Goal: Use online tool/utility: Use online tool/utility

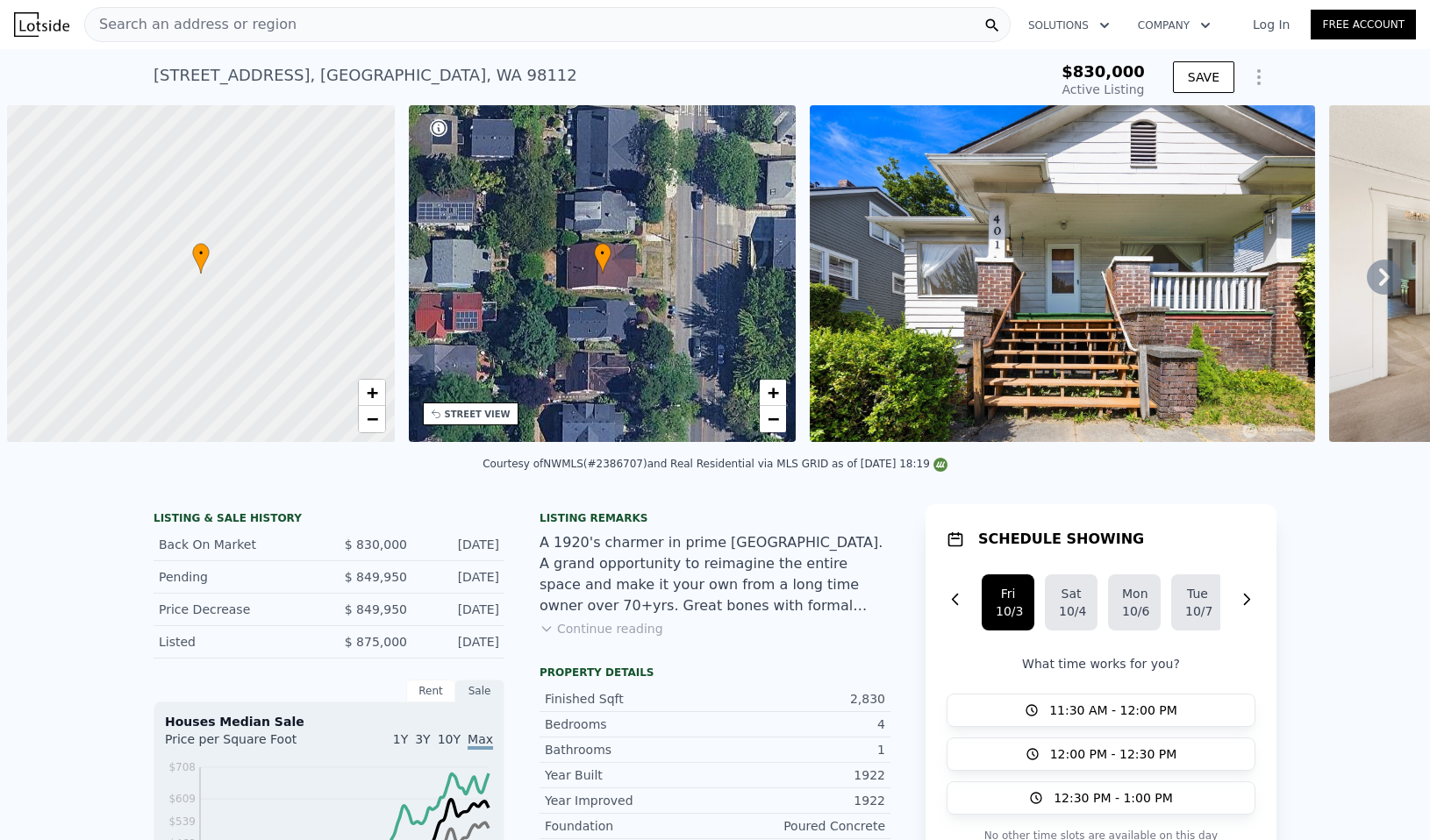
scroll to position [0, 7]
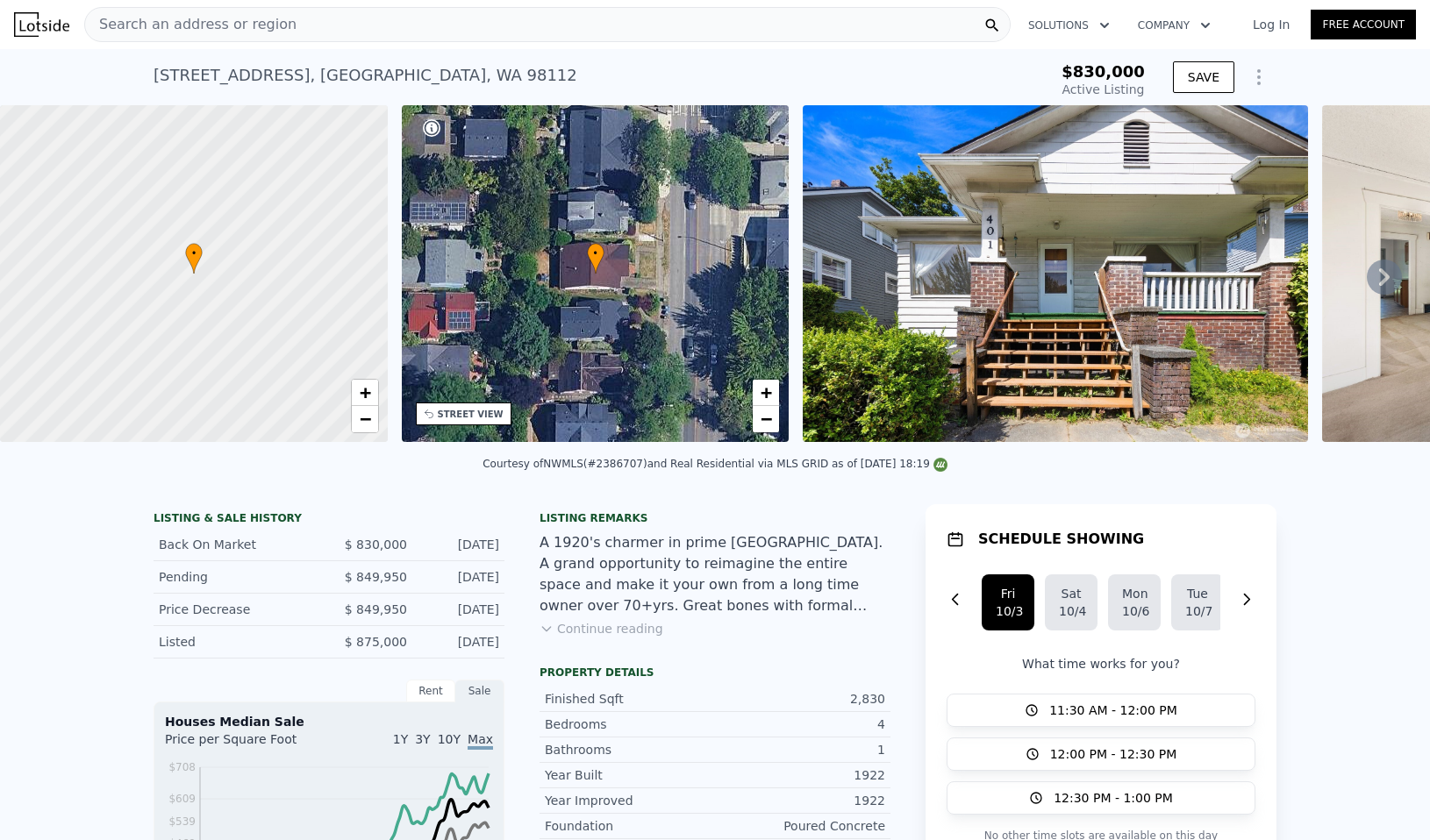
click at [190, 28] on span "Search an address or region" at bounding box center [190, 24] width 211 height 21
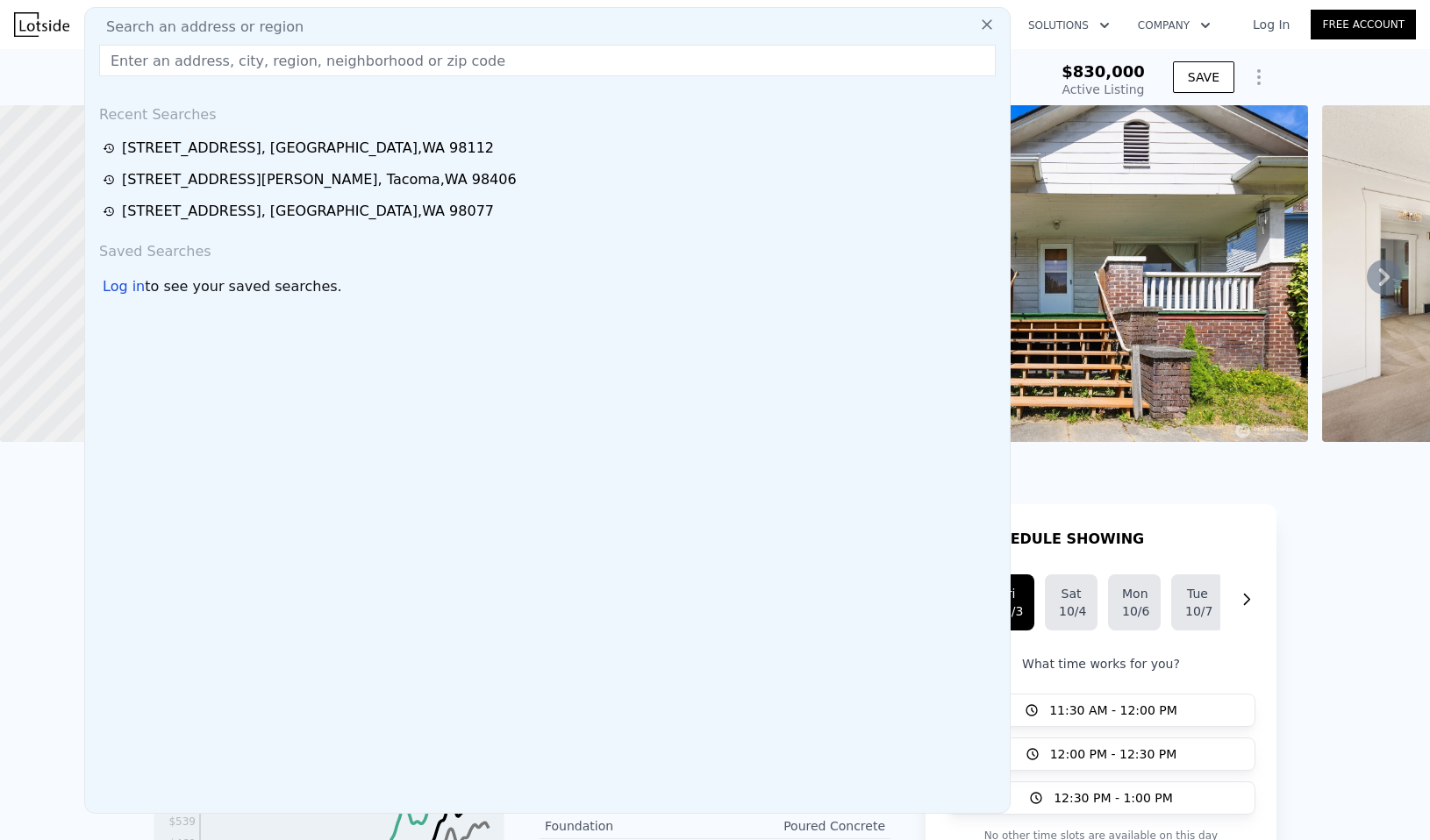
type input "Rehab budget ~$300,000 home is dated, but in good condition size is the reason …"
click at [533, 62] on input "text" at bounding box center [548, 60] width 897 height 31
paste input "[STREET_ADDRESS][PERSON_NAME]"
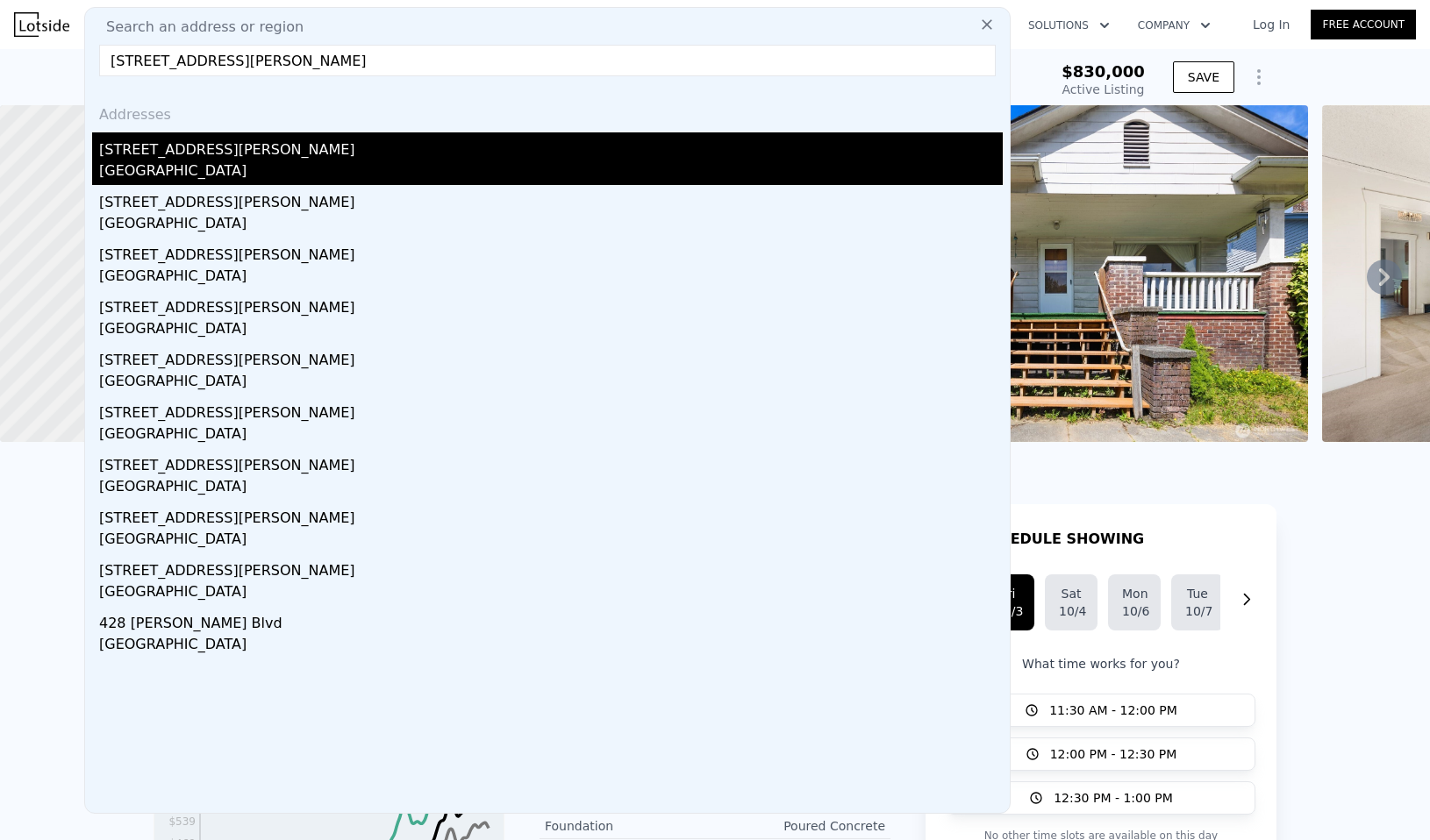
type input "[STREET_ADDRESS][PERSON_NAME]"
click at [189, 157] on div "[STREET_ADDRESS][PERSON_NAME]" at bounding box center [551, 146] width 904 height 28
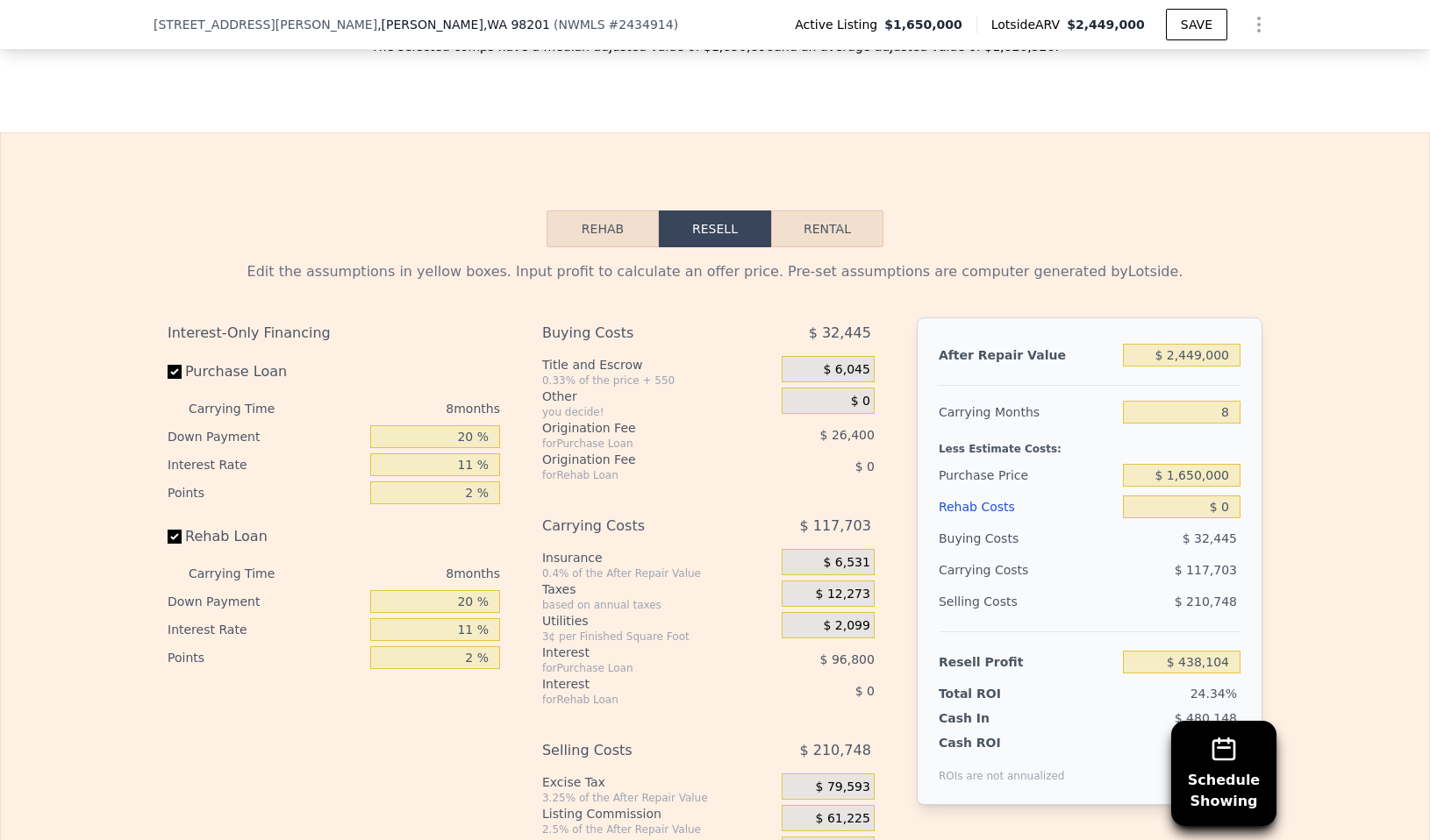
scroll to position [2537, 0]
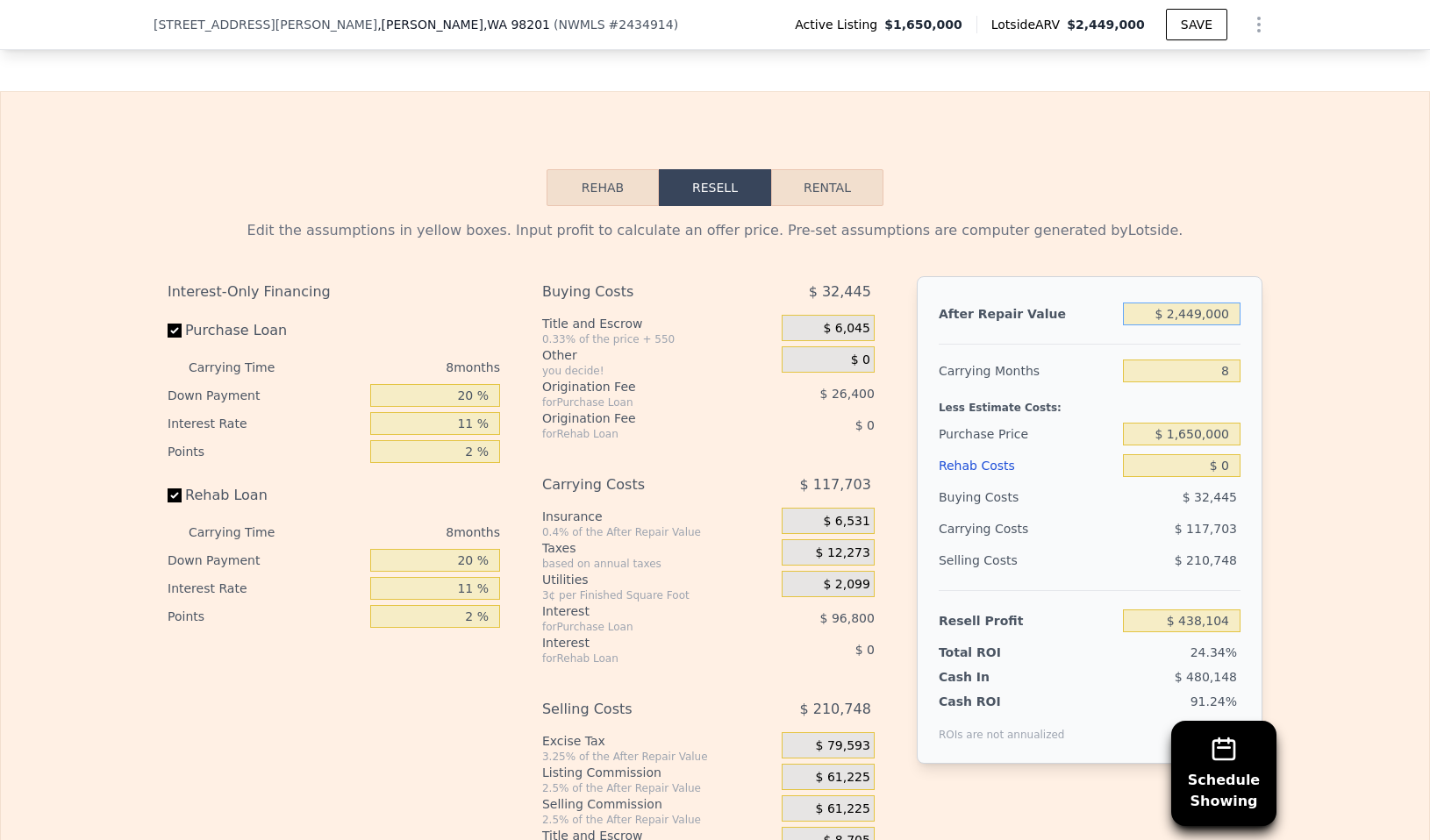
click at [1195, 321] on input "$ 2,449,000" at bounding box center [1181, 313] width 118 height 22
type input "$ 23"
type input "-$ 1,794,147"
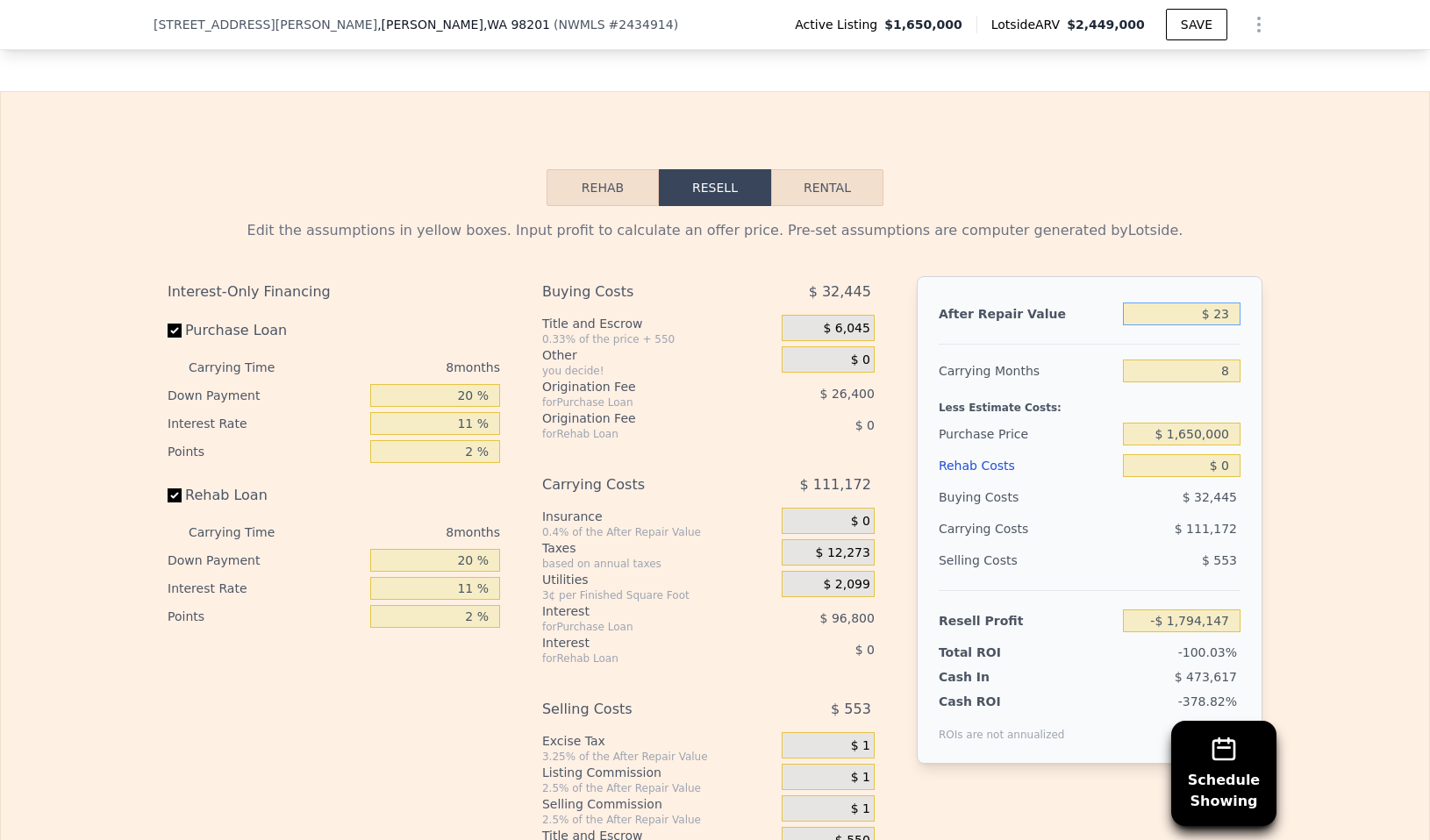
type input "$ 230"
type input "-$ 1,793,958"
type input "$ 2,300"
type input "-$ 1,792,072"
type input "$ 23,000"
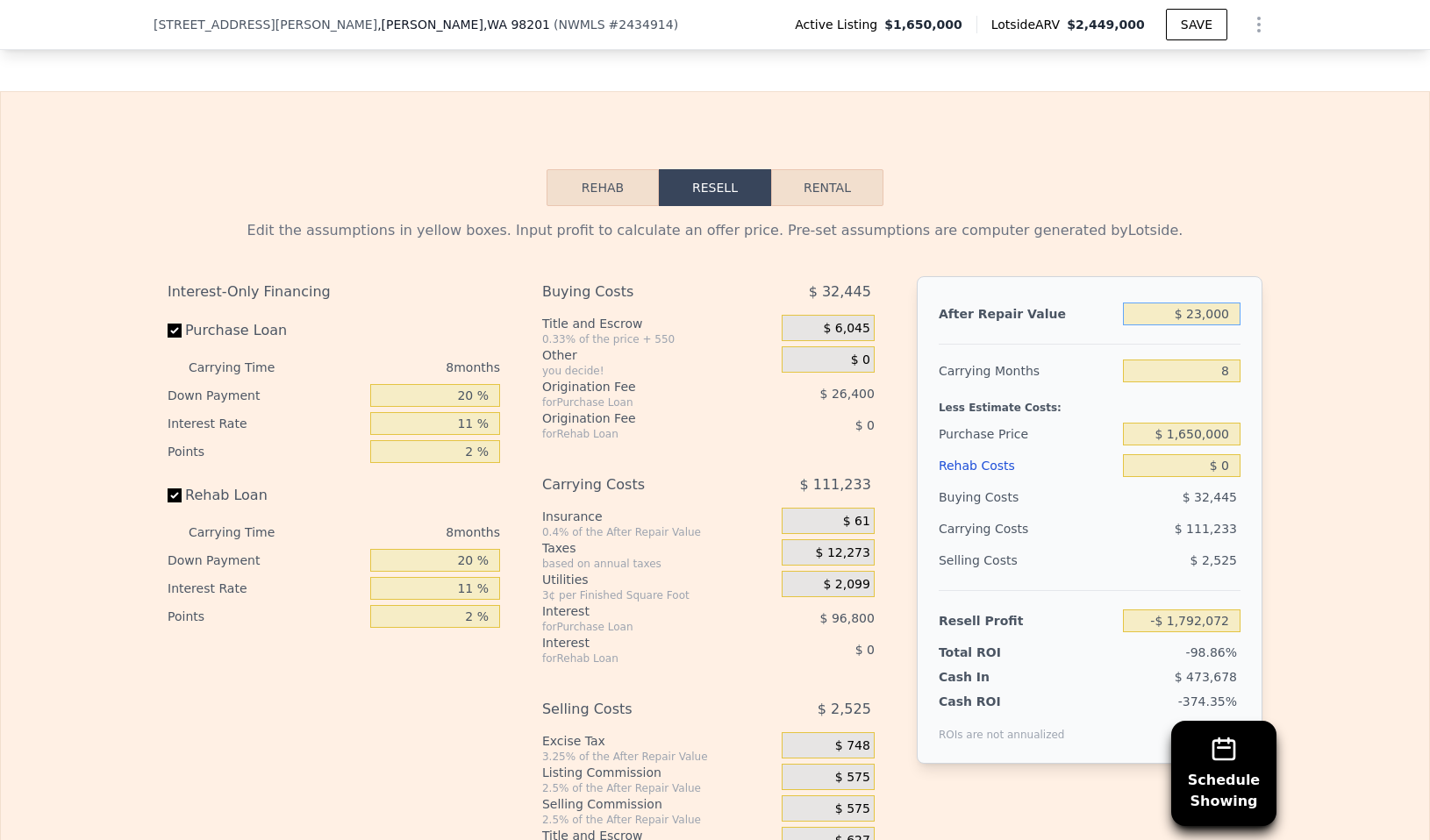
type input "-$ 1,773,203"
type input "$ 230,000"
type input "-$ 1,584,521"
type input "$ 2,300,000"
type input "$ 302,291"
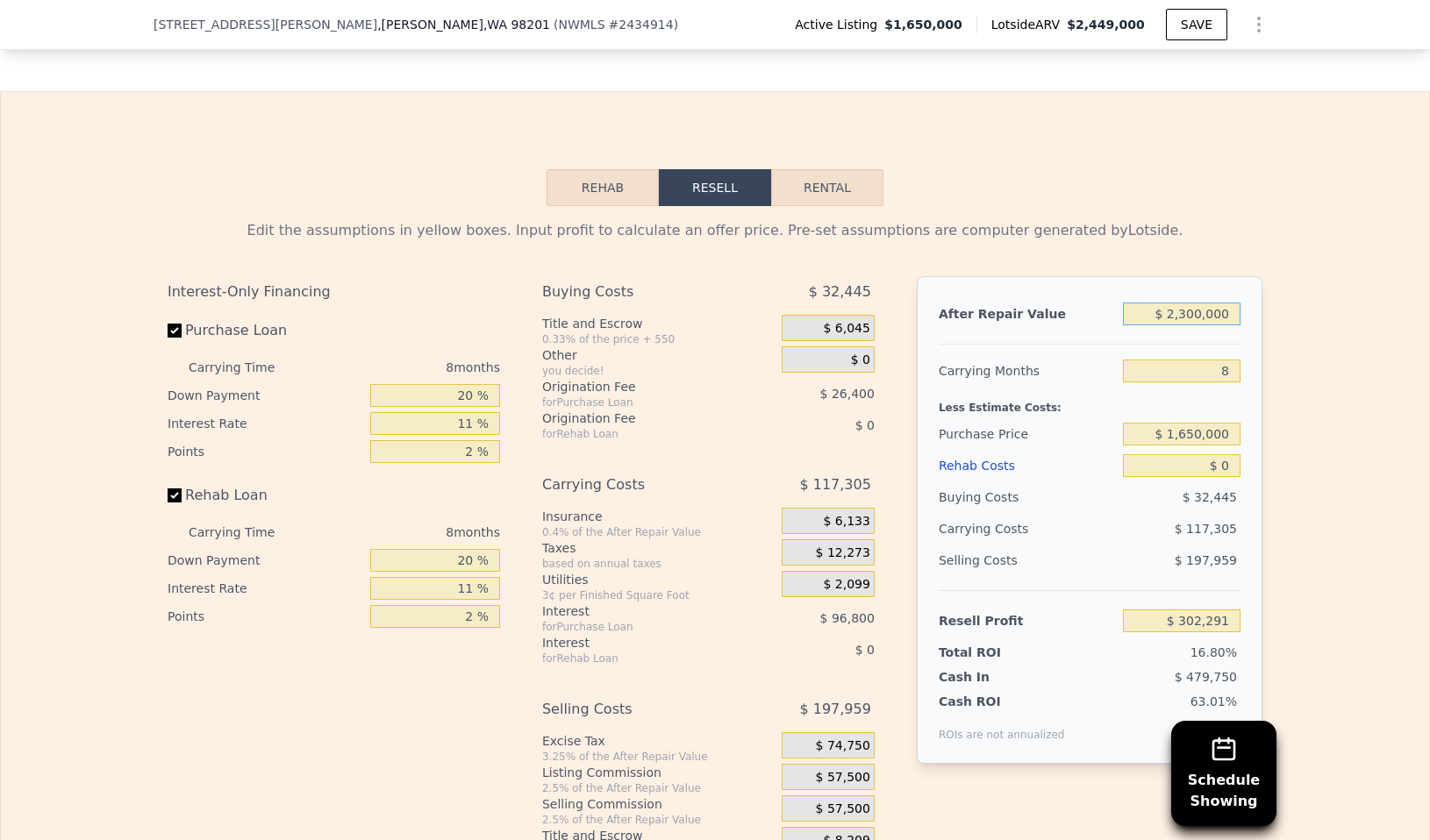
type input "$ 2,300,000"
click at [1184, 445] on input "$ 1,650,000" at bounding box center [1181, 434] width 118 height 22
type input "$ 1,505,000"
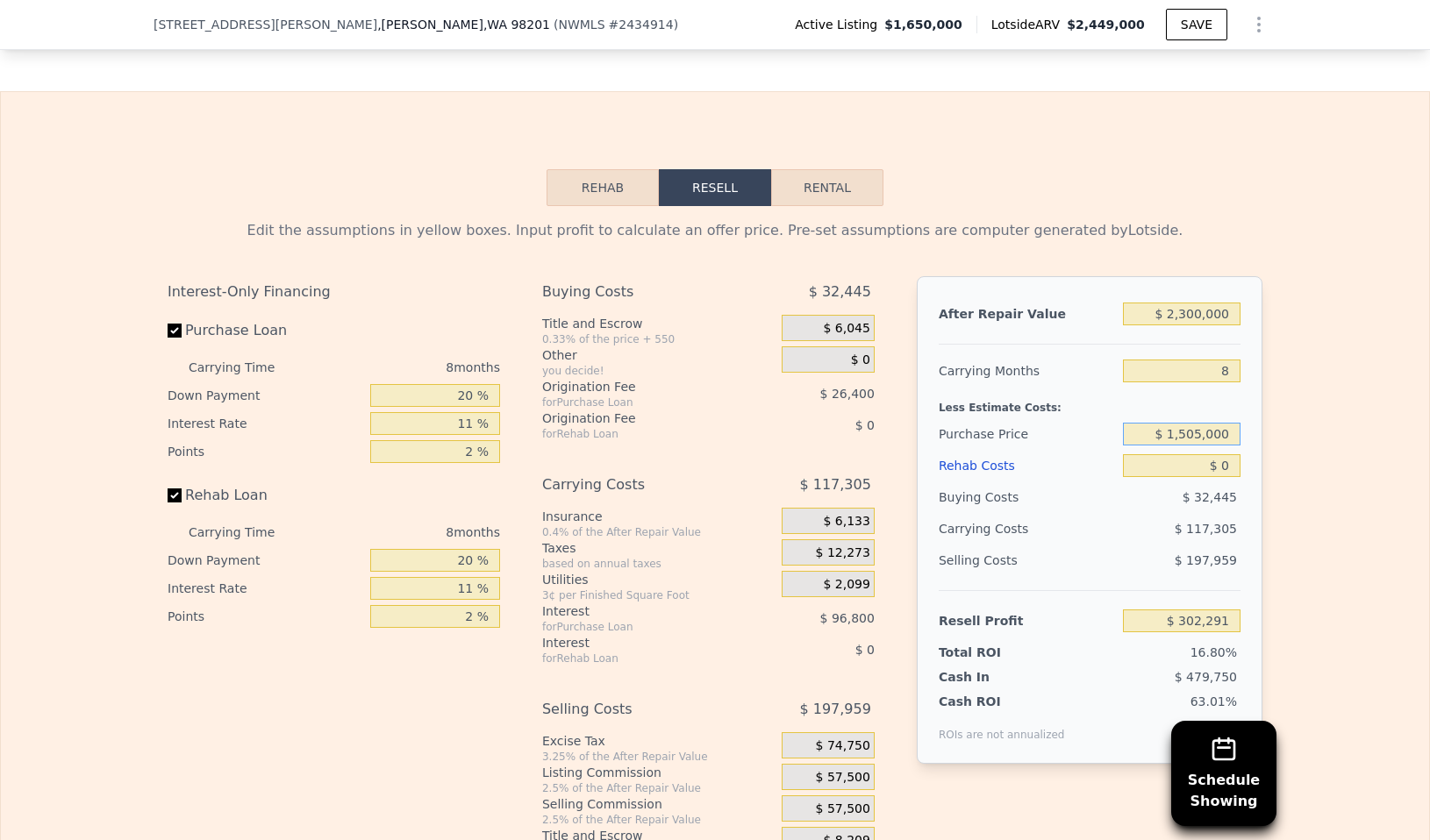
type input "$ 458,598"
click at [1192, 467] on input "$ 0" at bounding box center [1181, 465] width 118 height 22
type input "$ 3"
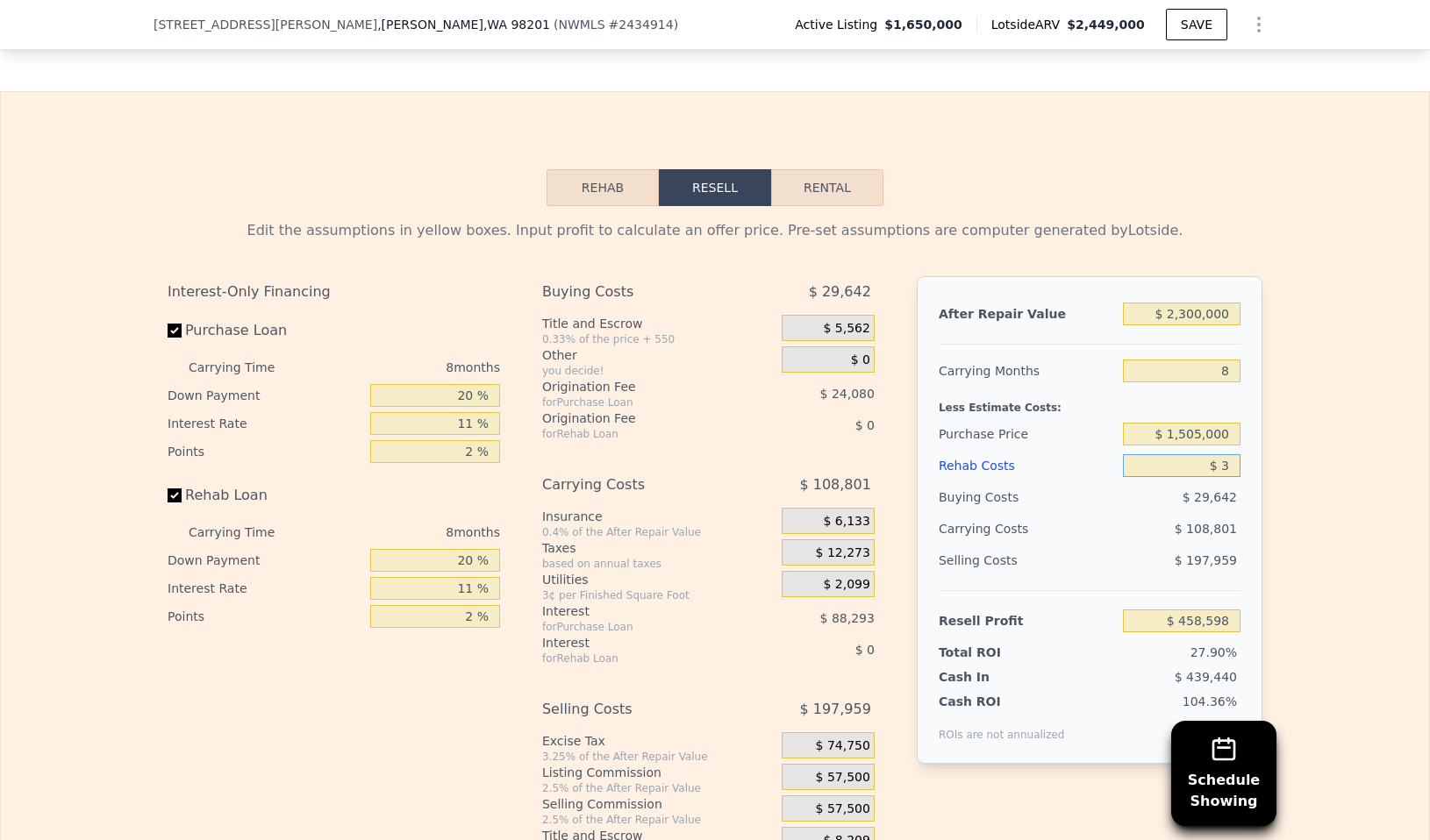
type input "$ 458,595"
type input "$ 30"
type input "$ 458,568"
type input "$ 300"
type input "$ 458,277"
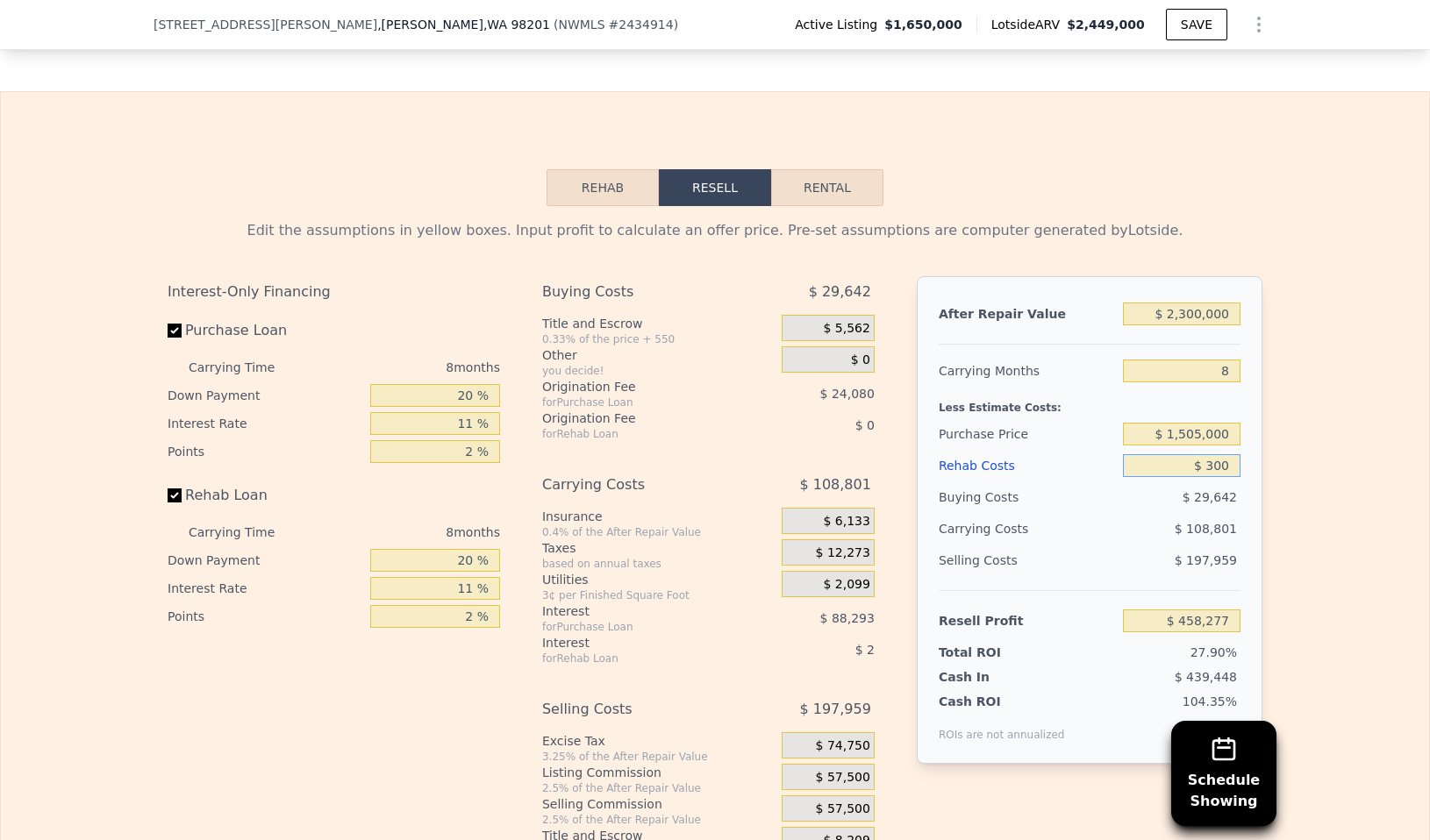
type input "$ 3,000"
type input "$ 455,374"
type input "$ 30,000"
type input "$ 426,358"
type input "$ 300,000"
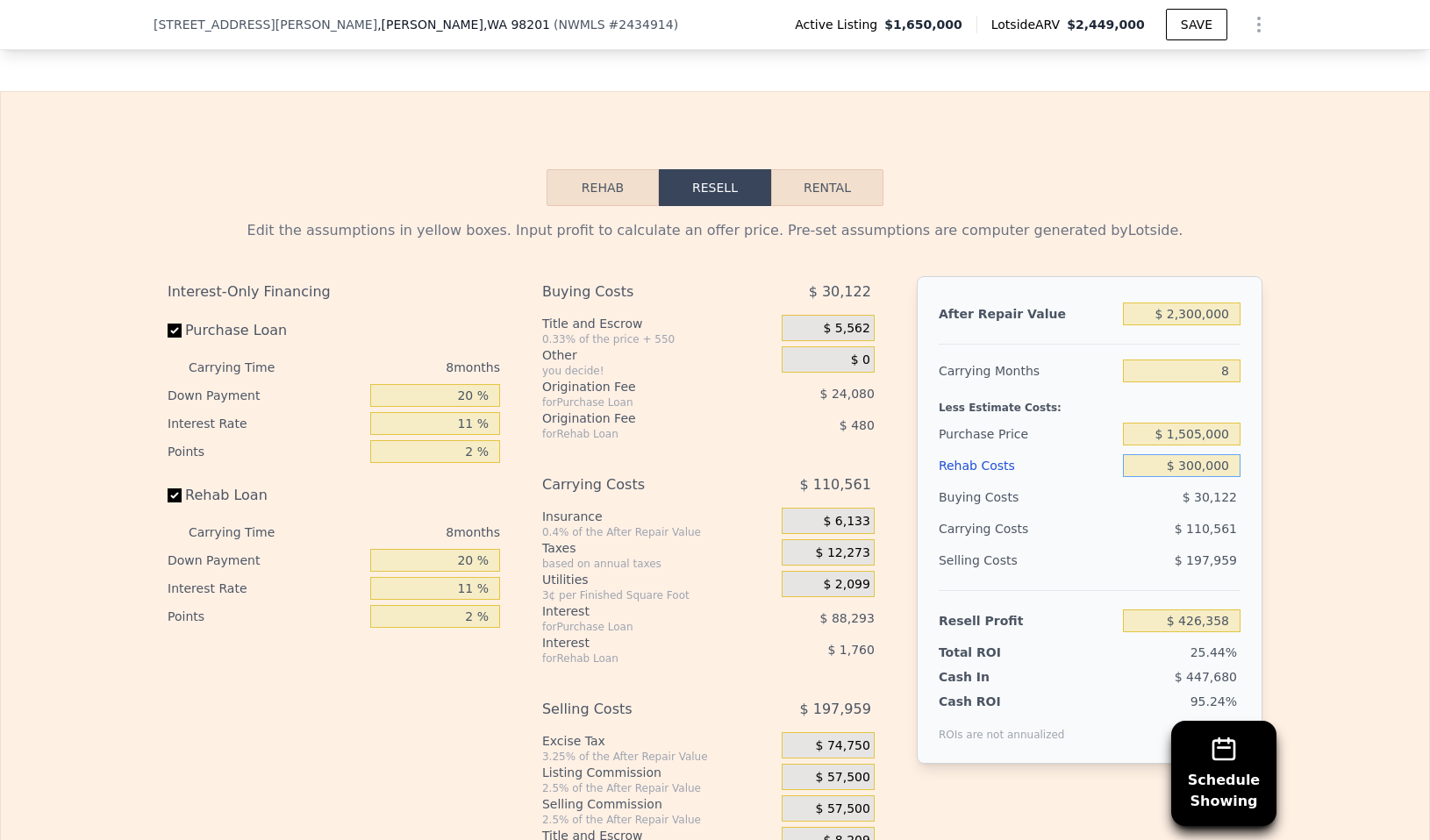
type input "$ 136,198"
type input "$ 300,000"
click at [1195, 442] on input "$ 1,505,000" at bounding box center [1181, 434] width 118 height 22
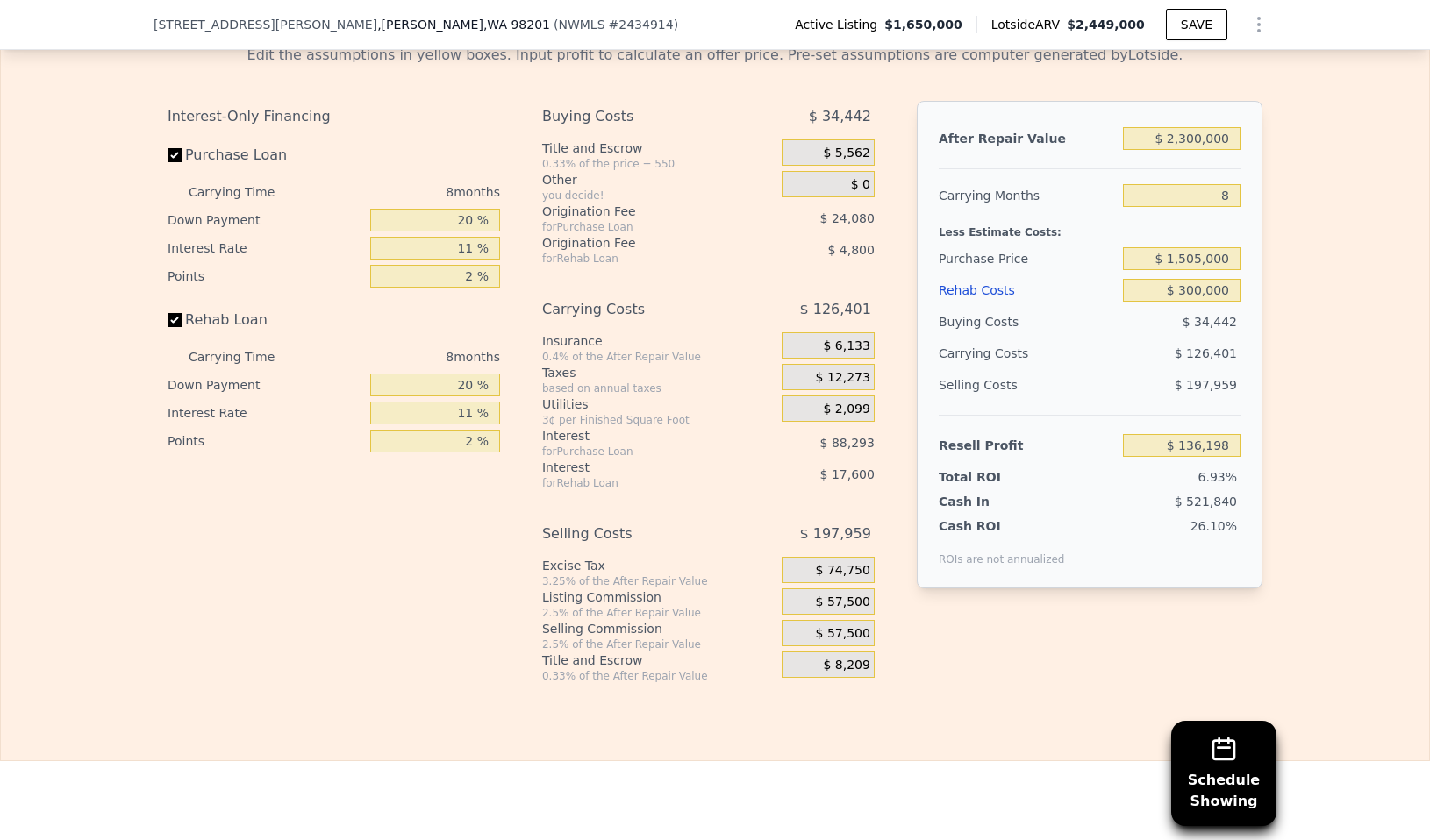
scroll to position [2624, 0]
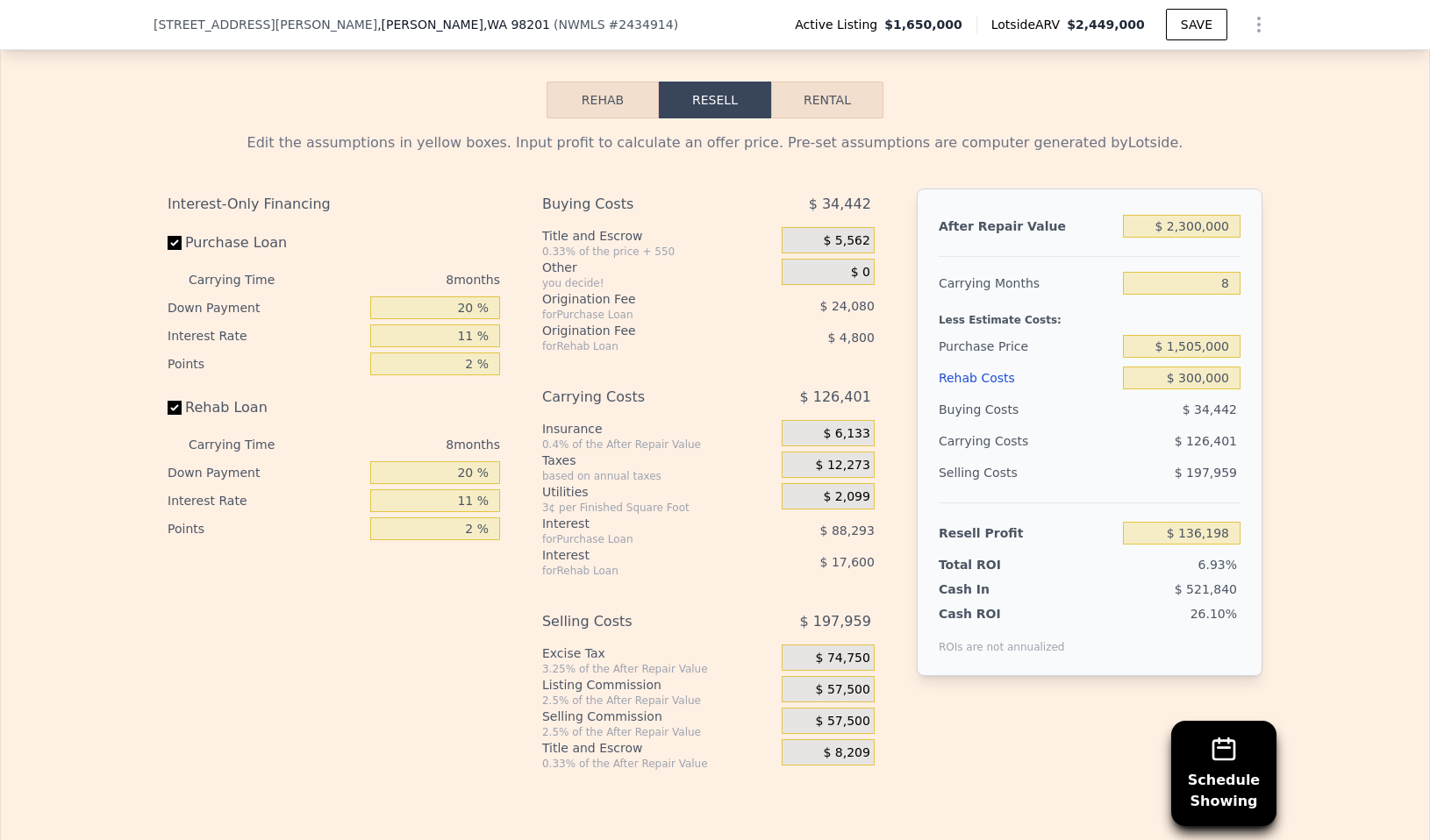
click at [1104, 374] on div "Rehab Costs" at bounding box center [1027, 377] width 177 height 31
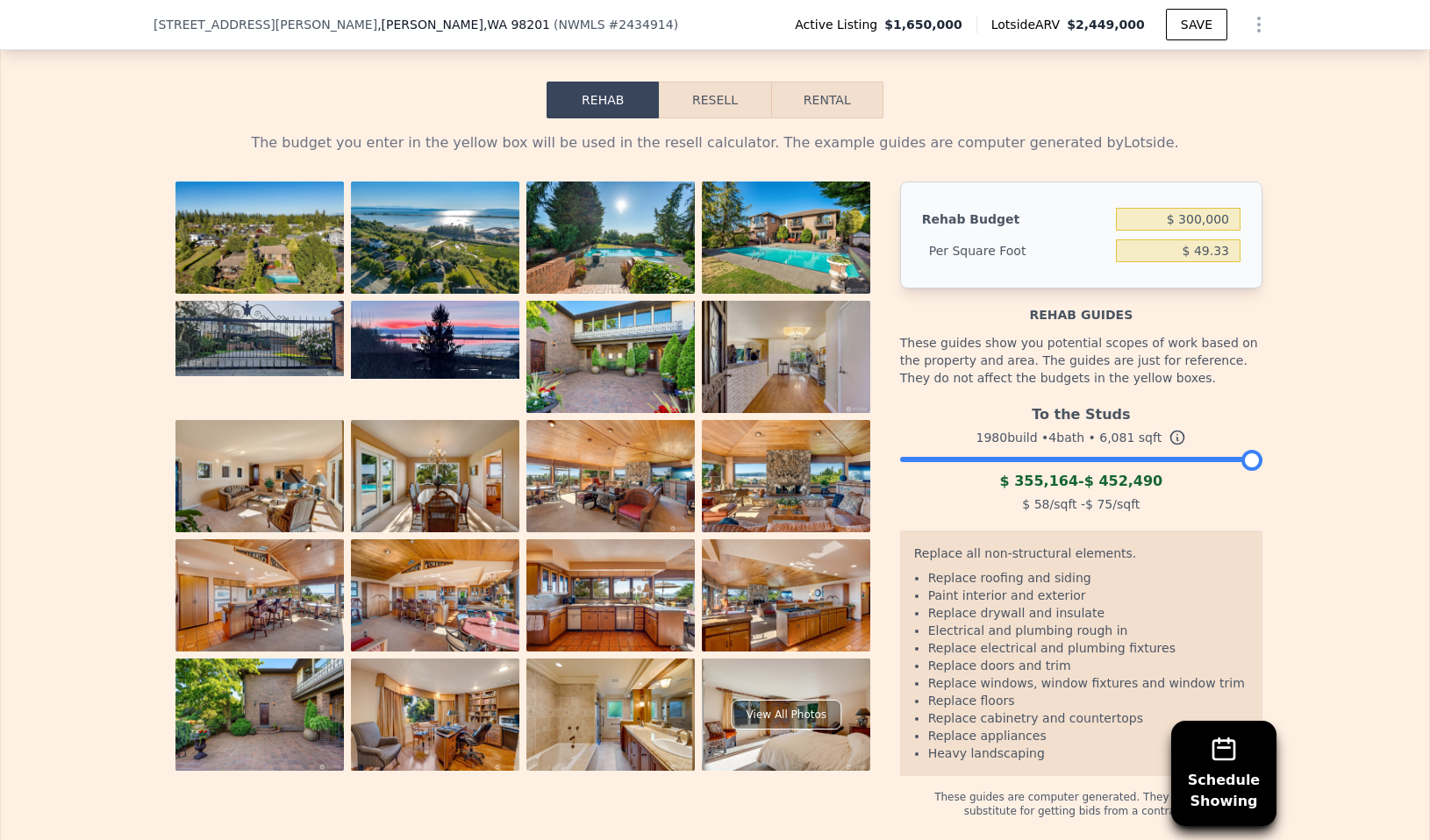
click at [712, 105] on button "Resell" at bounding box center [714, 100] width 112 height 37
